Goal: Task Accomplishment & Management: Manage account settings

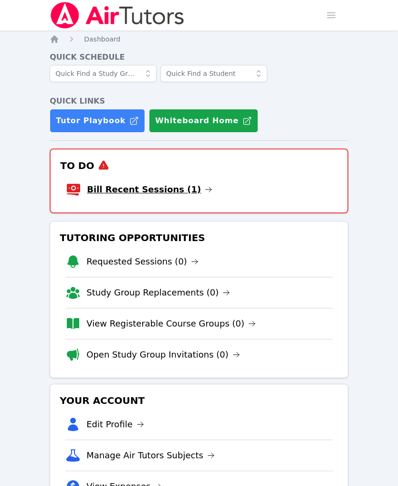
click at [204, 196] on link "Bill Recent Sessions (1)" at bounding box center [149, 189] width 125 height 13
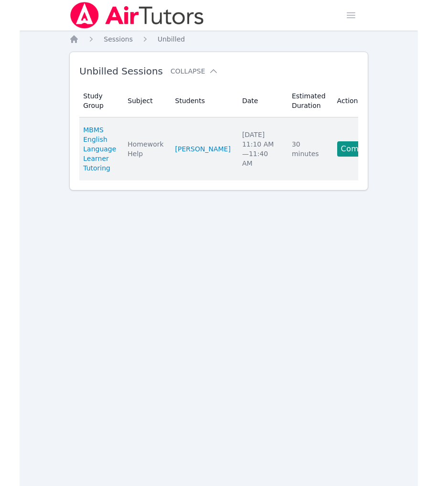
scroll to position [0, 52]
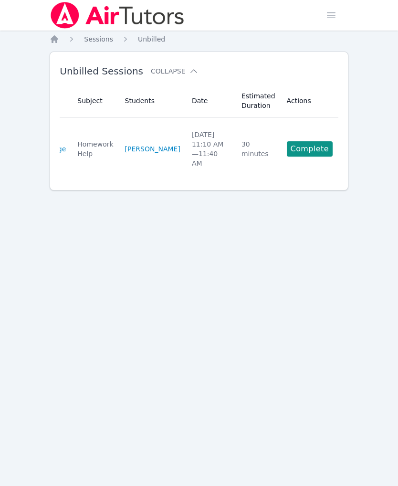
click at [333, 2] on div "Open main menu" at bounding box center [337, 15] width 31 height 31
click at [78, 17] on img at bounding box center [117, 15] width 135 height 27
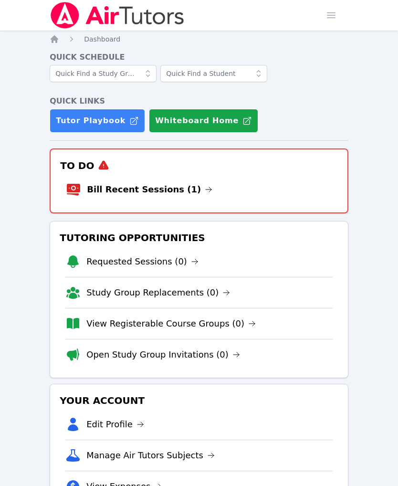
click at [117, 15] on img at bounding box center [117, 15] width 135 height 27
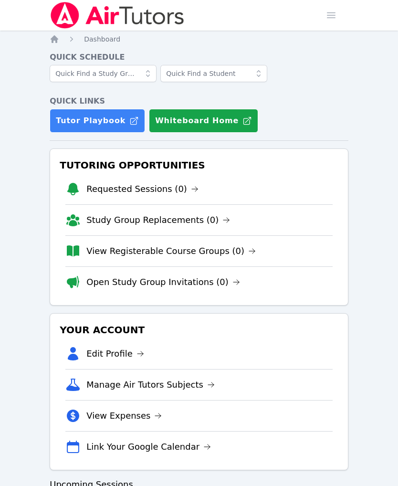
click at [73, 21] on img at bounding box center [117, 15] width 135 height 27
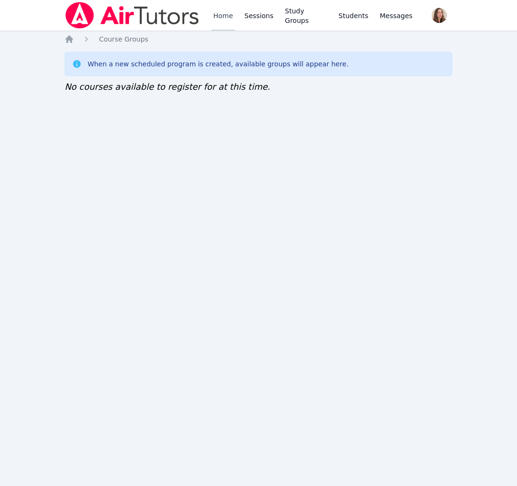
click at [235, 24] on link "Home" at bounding box center [222, 15] width 23 height 31
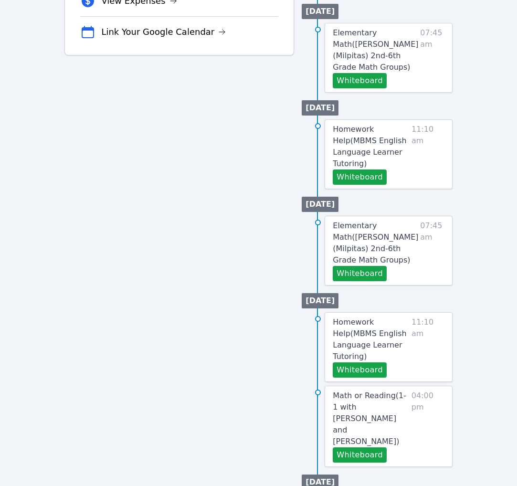
scroll to position [395, 0]
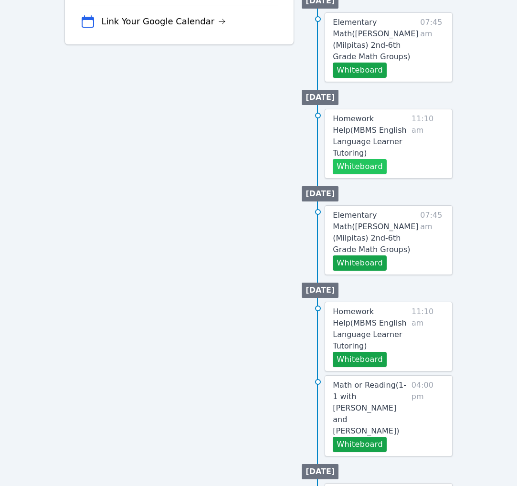
click at [364, 174] on button "Whiteboard" at bounding box center [360, 166] width 54 height 15
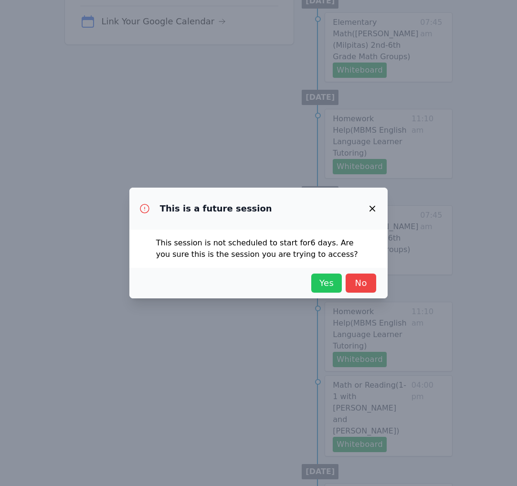
click at [311, 290] on button "Yes" at bounding box center [326, 282] width 31 height 19
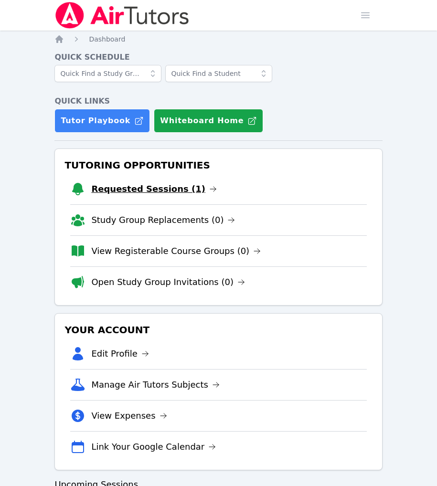
click at [192, 196] on link "Requested Sessions (1)" at bounding box center [153, 188] width 125 height 13
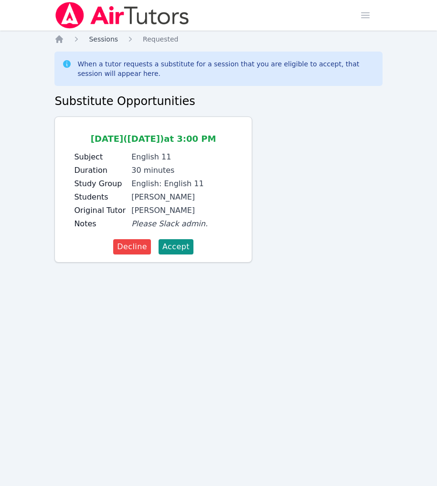
click at [118, 43] on span "Sessions" at bounding box center [103, 39] width 29 height 8
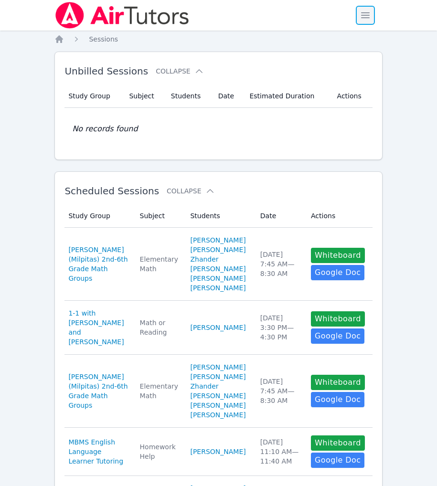
click at [365, 20] on span "button" at bounding box center [364, 15] width 21 height 21
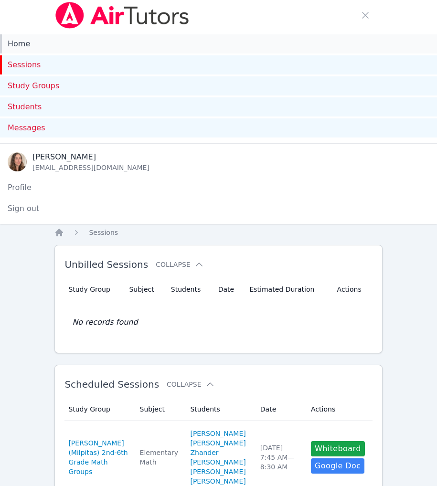
click at [44, 53] on link "Home" at bounding box center [218, 43] width 437 height 19
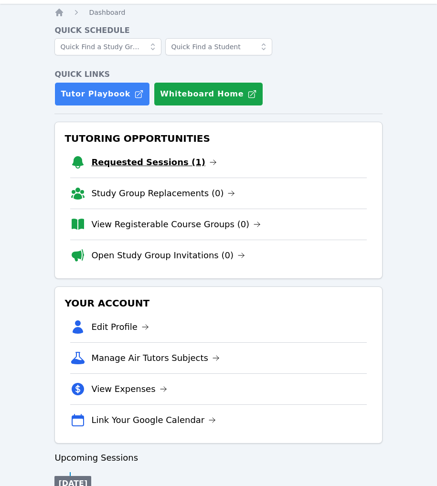
click at [190, 169] on link "Requested Sessions (1)" at bounding box center [153, 162] width 125 height 13
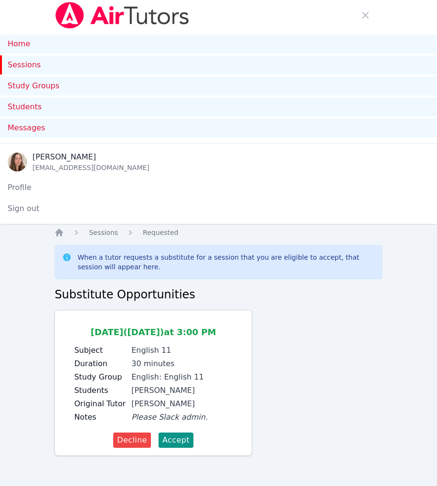
scroll to position [117, 0]
click at [189, 434] on span "Accept" at bounding box center [175, 439] width 27 height 11
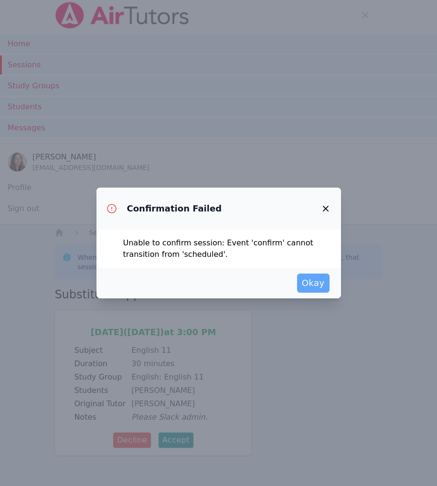
click at [324, 290] on span "Okay" at bounding box center [313, 282] width 23 height 13
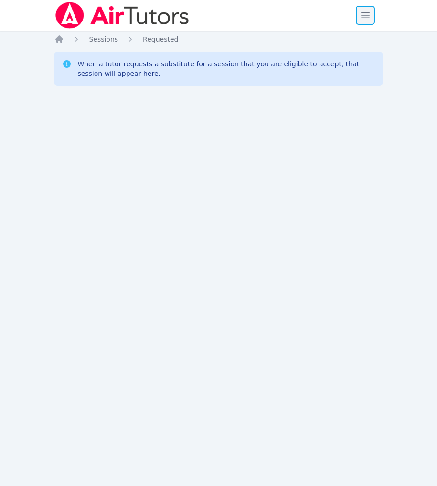
click at [358, 18] on span "button" at bounding box center [364, 15] width 21 height 21
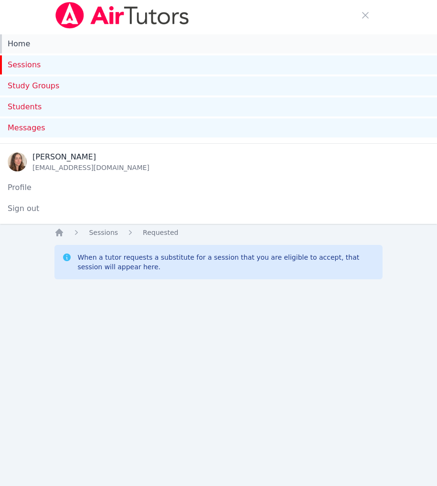
click at [167, 53] on link "Home" at bounding box center [218, 43] width 437 height 19
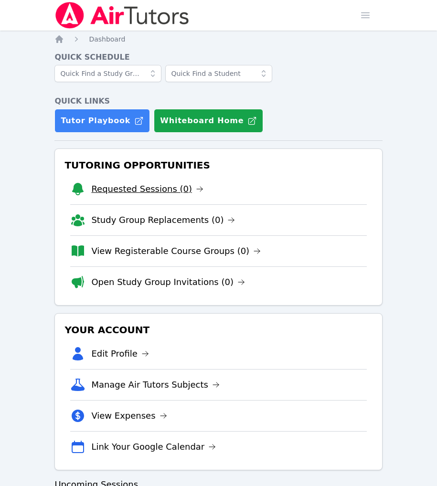
click at [175, 196] on link "Requested Sessions (0)" at bounding box center [147, 188] width 112 height 13
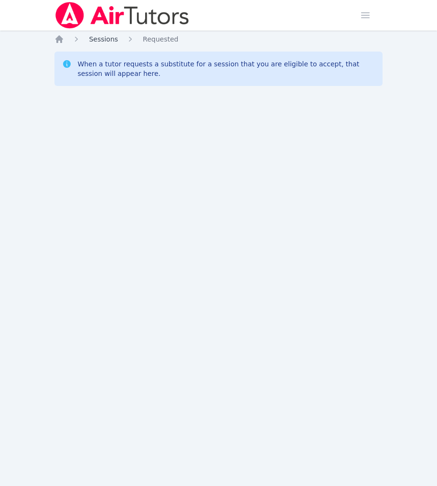
click at [117, 43] on span "Sessions" at bounding box center [103, 39] width 29 height 8
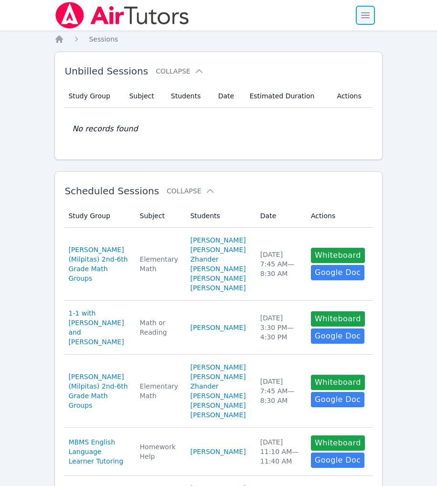
click at [355, 26] on span "button" at bounding box center [364, 15] width 21 height 21
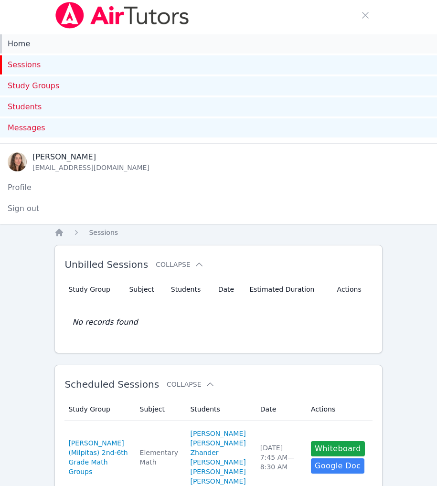
click at [85, 53] on link "Home" at bounding box center [218, 43] width 437 height 19
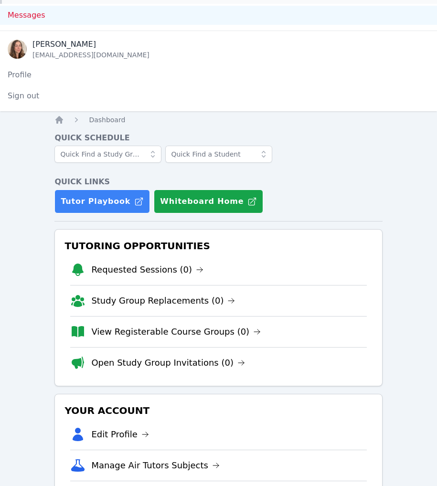
scroll to position [188, 0]
